Goal: Register for event/course

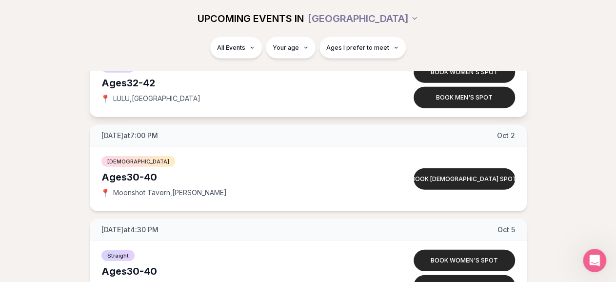
scroll to position [3201, 0]
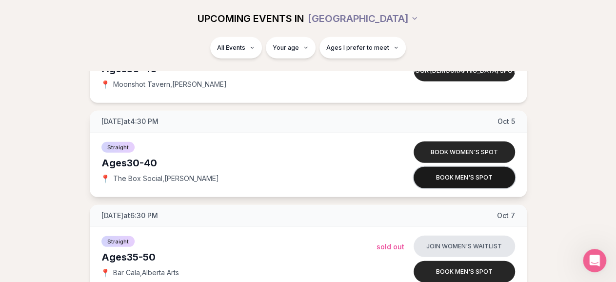
click at [427, 172] on button "Book men's spot" at bounding box center [464, 177] width 101 height 21
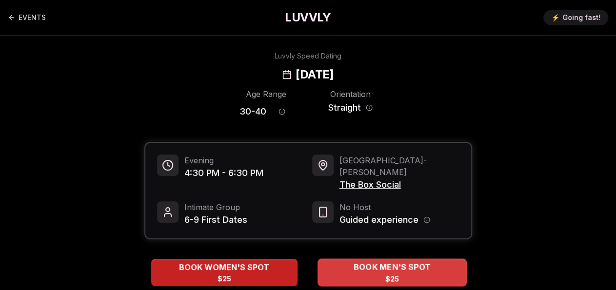
click at [343, 264] on div "BOOK MEN'S SPOT $25" at bounding box center [392, 272] width 149 height 27
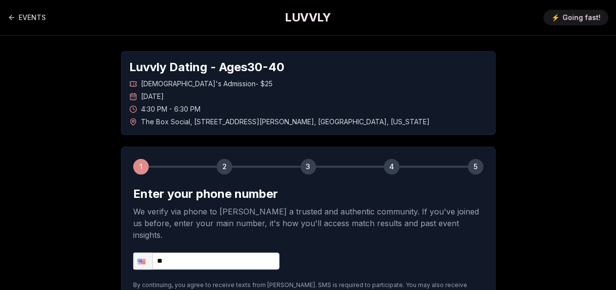
click at [218, 253] on input "**" at bounding box center [206, 261] width 146 height 17
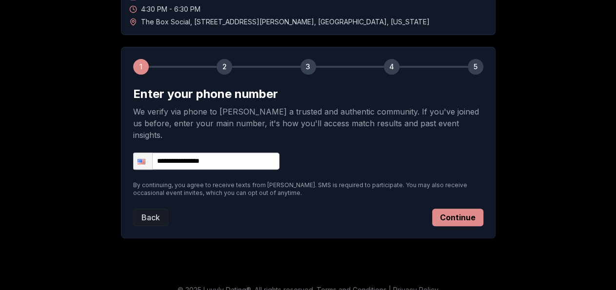
type input "**********"
click at [454, 212] on button "Continue" at bounding box center [457, 218] width 51 height 18
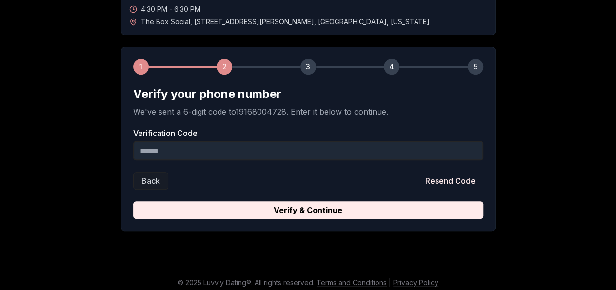
click at [304, 155] on input "Verification Code" at bounding box center [308, 151] width 350 height 20
type input "******"
click at [133, 202] on button "Verify & Continue" at bounding box center [308, 211] width 350 height 18
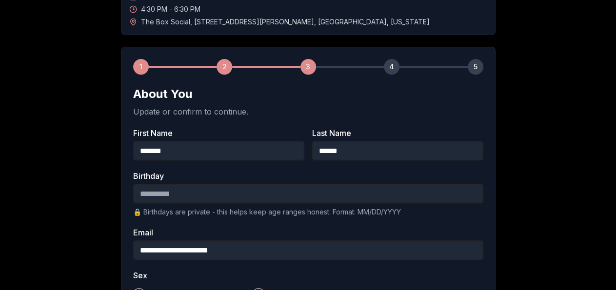
click at [218, 200] on input "Birthday" at bounding box center [308, 194] width 350 height 20
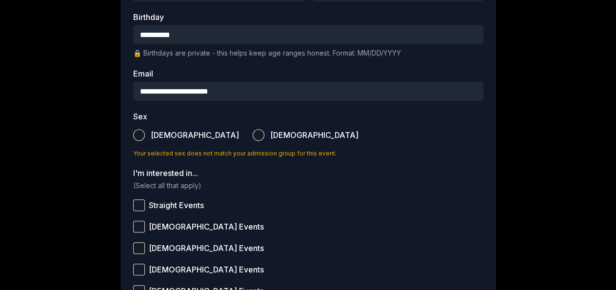
type input "**********"
click at [153, 140] on label "[DEMOGRAPHIC_DATA]" at bounding box center [186, 134] width 106 height 21
click at [145, 140] on button "[DEMOGRAPHIC_DATA]" at bounding box center [139, 135] width 12 height 12
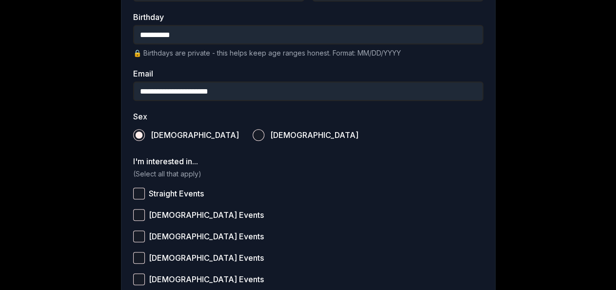
click at [178, 195] on span "Straight Events" at bounding box center [176, 194] width 55 height 8
click at [145, 195] on button "Straight Events" at bounding box center [139, 194] width 12 height 12
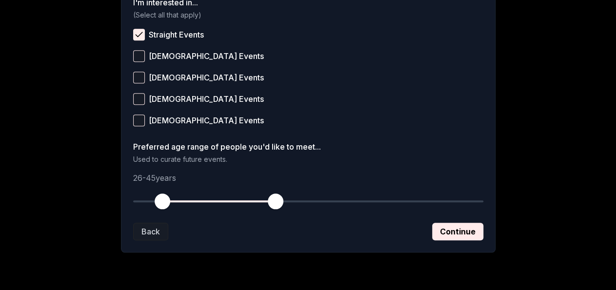
drag, startPoint x: 137, startPoint y: 199, endPoint x: 164, endPoint y: 199, distance: 27.3
click at [164, 199] on span "button" at bounding box center [163, 202] width 16 height 16
click at [162, 201] on span "button" at bounding box center [163, 202] width 16 height 16
click at [446, 227] on button "Continue" at bounding box center [457, 232] width 51 height 18
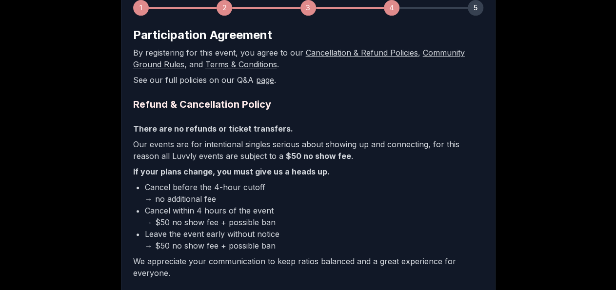
scroll to position [286, 0]
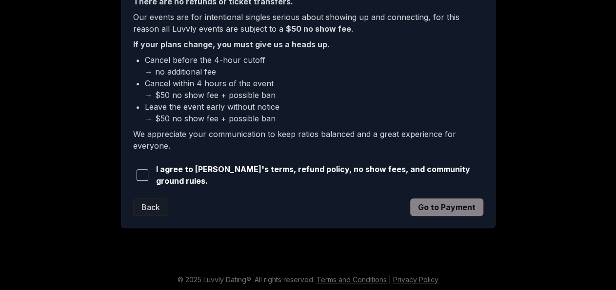
click at [277, 177] on span "I agree to [PERSON_NAME]'s terms, refund policy, no show fees, and community gr…" at bounding box center [319, 174] width 327 height 23
click at [144, 175] on span "button" at bounding box center [143, 175] width 12 height 12
click at [449, 202] on button "Go to Payment" at bounding box center [446, 208] width 73 height 18
